Goal: Transaction & Acquisition: Purchase product/service

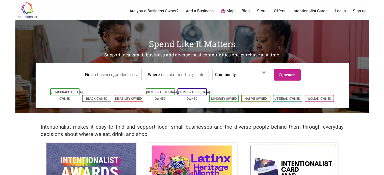
click at [299, 13] on link "Intentionalist Cards" at bounding box center [309, 11] width 35 height 6
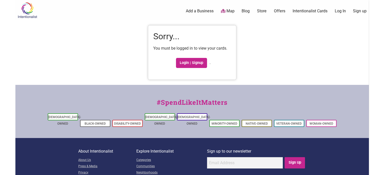
click at [260, 34] on div "Intentionalist Spend like it matters 0 Add a Business Map Blog Store Offers Int…" at bounding box center [191, 106] width 353 height 212
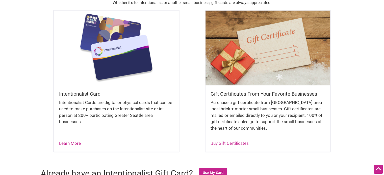
scroll to position [142, 0]
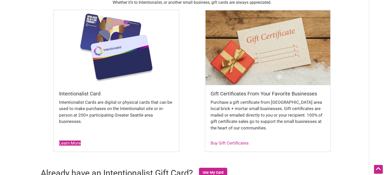
click at [69, 144] on link "Learn More" at bounding box center [70, 143] width 22 height 5
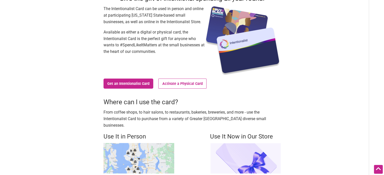
scroll to position [50, 0]
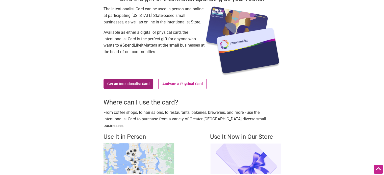
click at [125, 83] on link "Get an Intentionalist Card" at bounding box center [128, 84] width 50 height 10
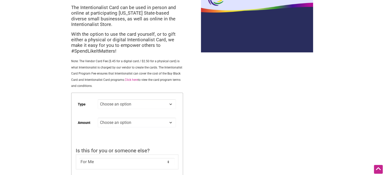
scroll to position [50, 0]
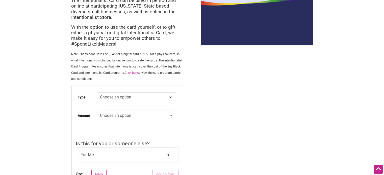
click at [123, 96] on select "Choose an option Digital Physical" at bounding box center [137, 97] width 78 height 10
click at [98, 93] on select "Choose an option Digital Physical" at bounding box center [137, 97] width 78 height 10
select select "Digital"
click at [110, 117] on select "Choose an option Custom 25 50 100 150 200 250 500" at bounding box center [137, 116] width 78 height 10
select select "100"
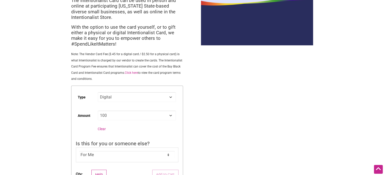
click at [98, 111] on select "Choose an option Custom 25 50 100 150 200 250 500" at bounding box center [137, 116] width 78 height 10
select select "Digital"
select select "100"
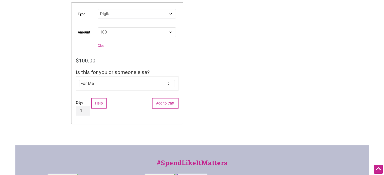
scroll to position [135, 0]
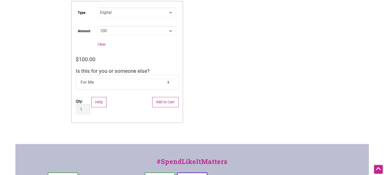
click at [117, 83] on select "For Me For Someone Else" at bounding box center [126, 83] width 95 height 8
select select "For Someone Else"
click at [79, 79] on select "For Me For Someone Else" at bounding box center [126, 83] width 95 height 8
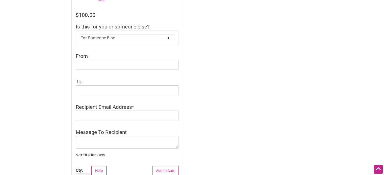
scroll to position [180, 0]
click at [86, 65] on input "From" at bounding box center [127, 65] width 103 height 10
type input "The Fresh Bucks Team"
click at [87, 90] on input "To" at bounding box center [127, 90] width 103 height 10
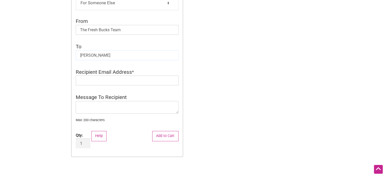
scroll to position [217, 0]
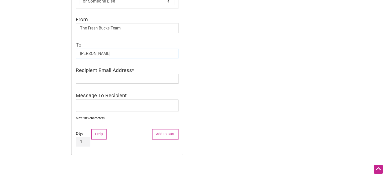
type input "Dafne Garcia"
